Goal: Find specific page/section: Find specific page/section

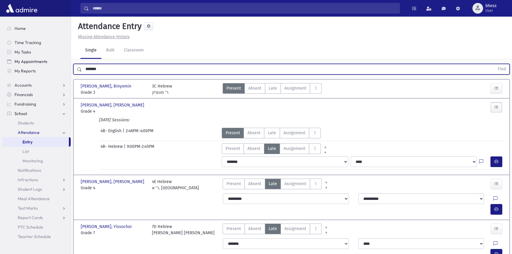
click at [495, 64] on button "Find" at bounding box center [502, 69] width 15 height 10
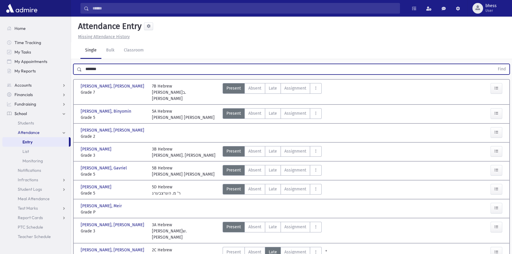
scroll to position [27, 0]
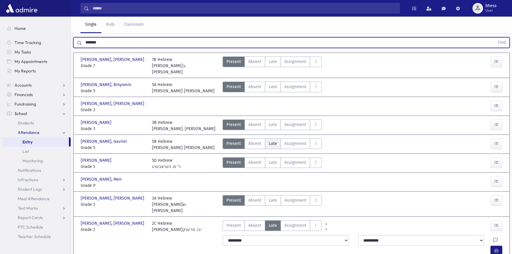
click at [271, 141] on span "Late" at bounding box center [273, 144] width 8 height 6
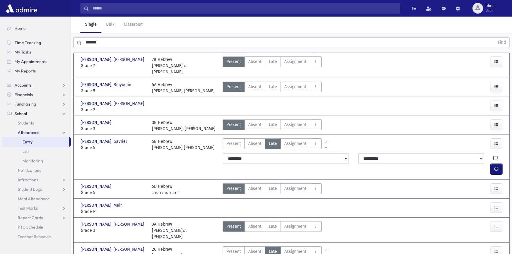
click at [497, 167] on icon "button" at bounding box center [497, 169] width 4 height 5
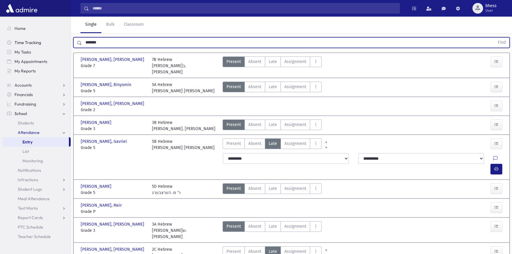
drag, startPoint x: 106, startPoint y: 40, endPoint x: 57, endPoint y: 38, distance: 50.0
click at [57, 38] on div "Search Results All Accounts" at bounding box center [256, 194] width 512 height 443
type input "****"
click at [495, 38] on button "Find" at bounding box center [502, 43] width 15 height 10
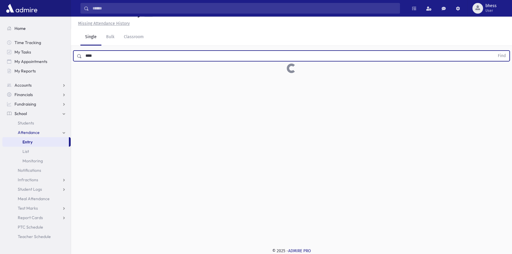
scroll to position [13, 0]
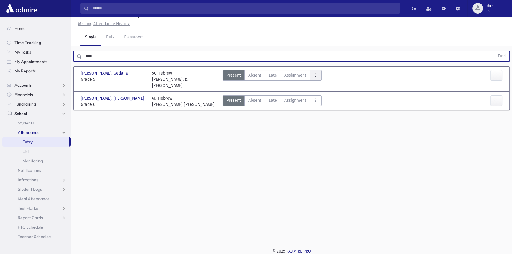
click at [316, 76] on icon "AttTypes" at bounding box center [316, 75] width 4 height 5
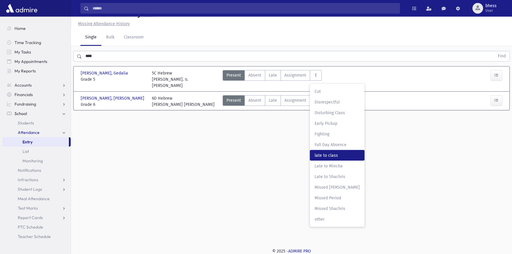
click at [333, 152] on span "late to class" at bounding box center [337, 155] width 45 height 6
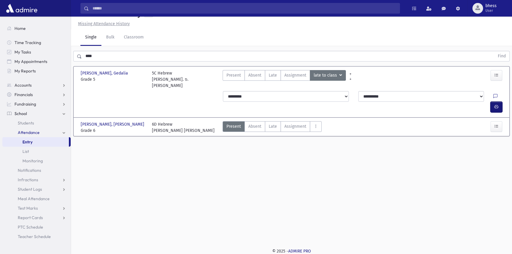
click at [491, 102] on button "button" at bounding box center [497, 107] width 12 height 11
click at [29, 124] on span "Students" at bounding box center [26, 122] width 16 height 5
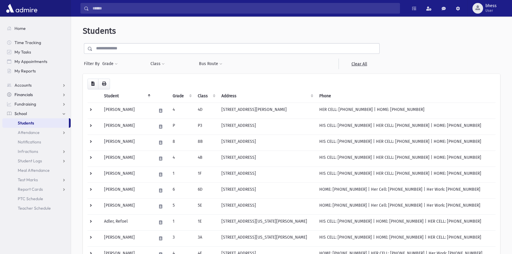
drag, startPoint x: 37, startPoint y: 122, endPoint x: 67, endPoint y: 90, distance: 43.7
click at [37, 122] on link "Students" at bounding box center [35, 122] width 67 height 9
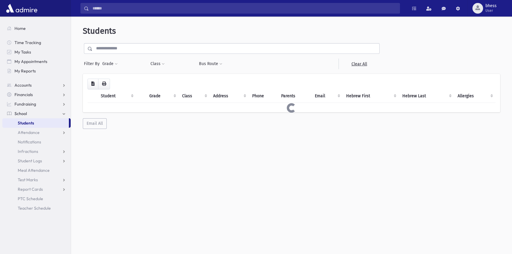
click at [114, 50] on input "text" at bounding box center [236, 48] width 287 height 11
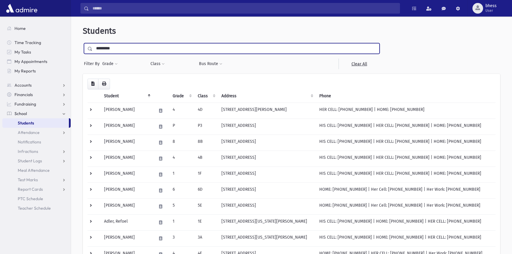
type input "*********"
click at [83, 43] on input "submit" at bounding box center [91, 47] width 17 height 8
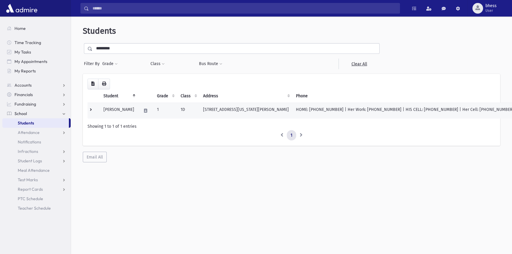
click at [231, 111] on td "22 Alaska Ave Jackson, NJ 08527" at bounding box center [246, 111] width 93 height 16
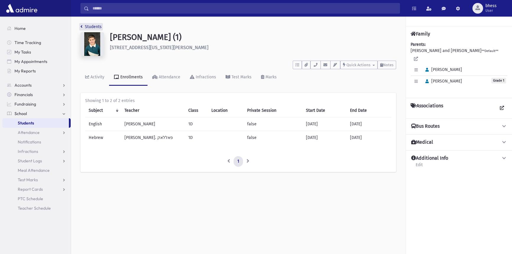
click at [92, 25] on link "Students" at bounding box center [90, 26] width 21 height 5
